Goal: Check status: Check status

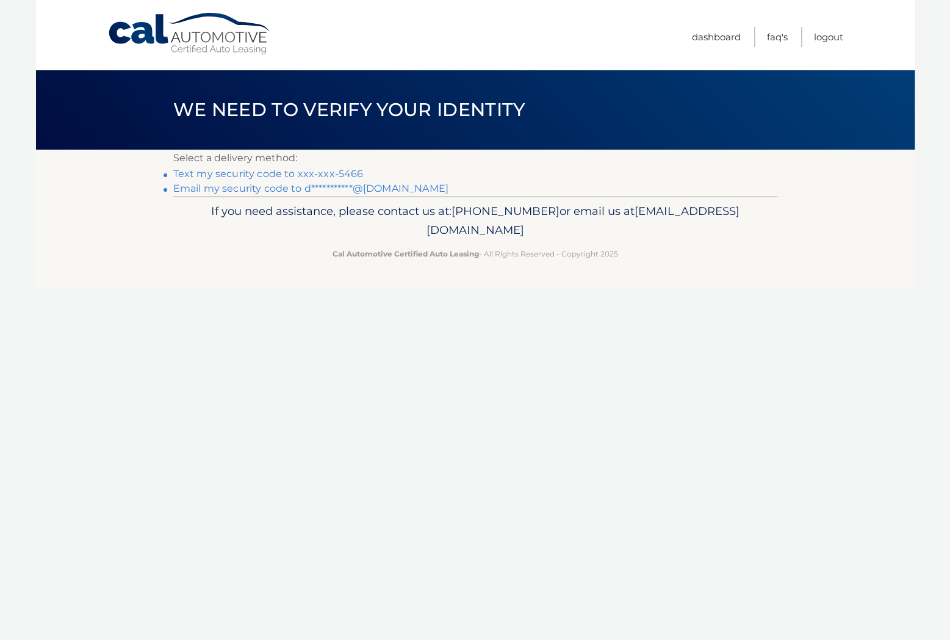
drag, startPoint x: 328, startPoint y: 176, endPoint x: 340, endPoint y: 178, distance: 11.7
click at [329, 176] on link "Text my security code to xxx-xxx-5466" at bounding box center [268, 174] width 190 height 12
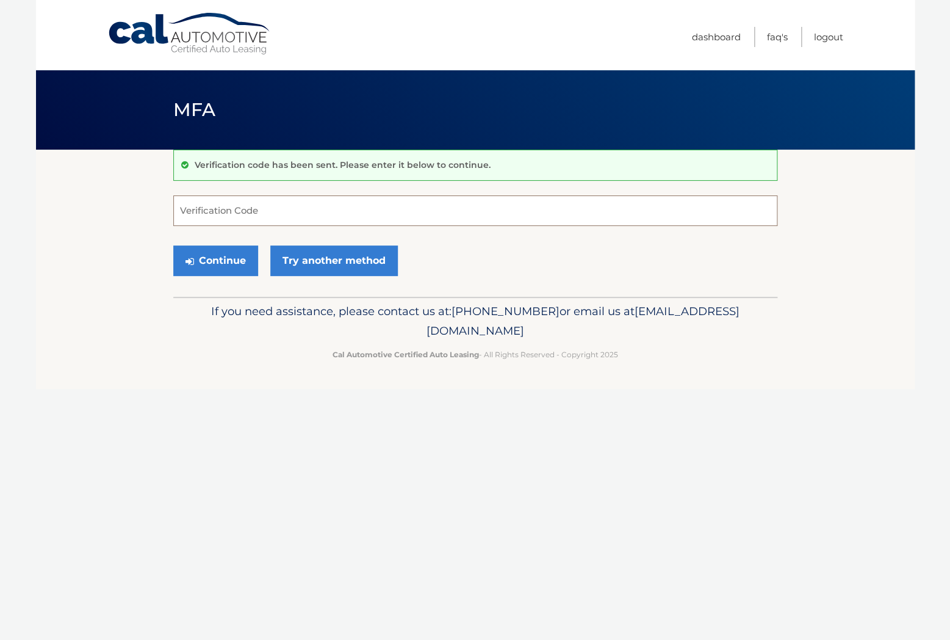
click at [456, 205] on input "Verification Code" at bounding box center [475, 210] width 604 height 31
type input "634928"
drag, startPoint x: 215, startPoint y: 256, endPoint x: 237, endPoint y: 257, distance: 22.0
click at [215, 255] on button "Continue" at bounding box center [215, 260] width 85 height 31
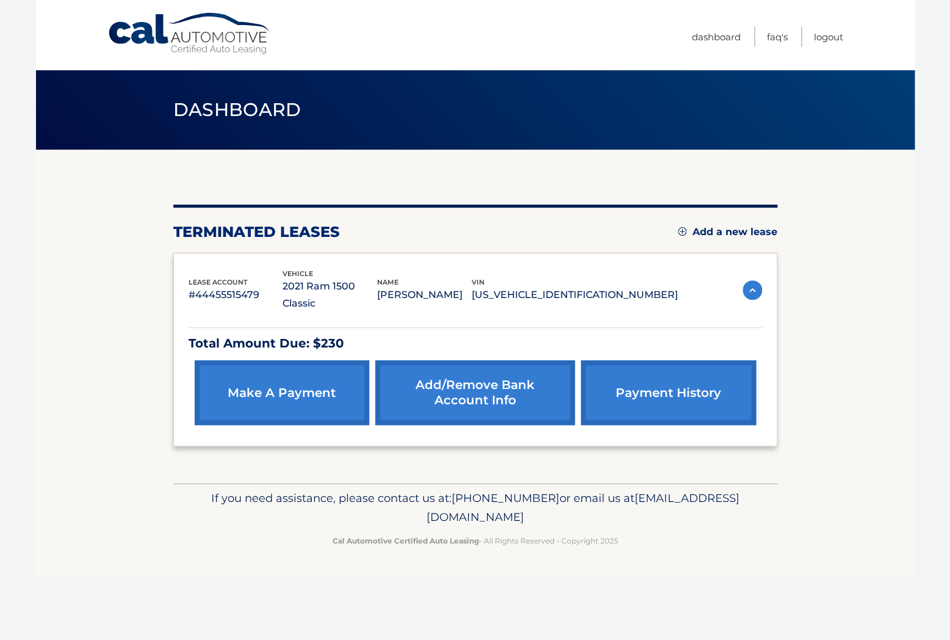
click at [665, 378] on link "payment history" at bounding box center [668, 392] width 175 height 65
